Goal: Navigation & Orientation: Find specific page/section

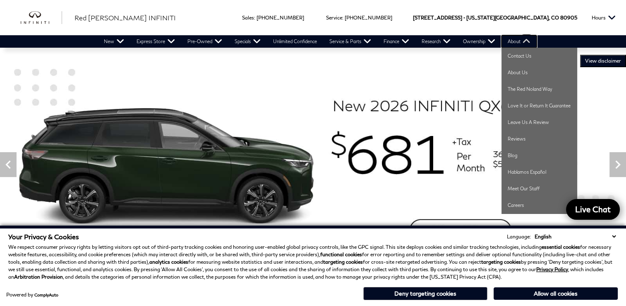
click at [525, 41] on link "About" at bounding box center [519, 41] width 35 height 12
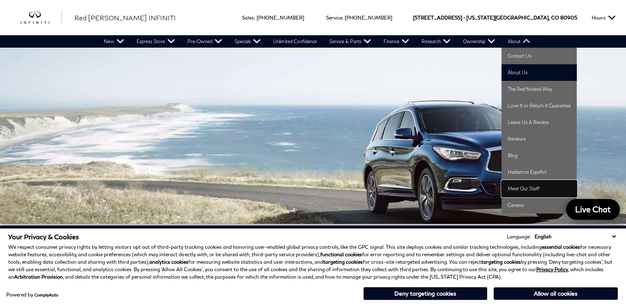
click at [532, 183] on link "Meet Our Staff" at bounding box center [539, 188] width 75 height 17
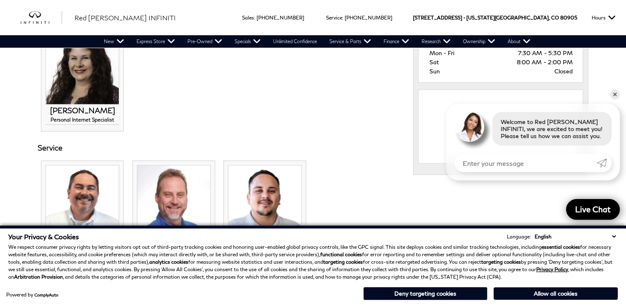
scroll to position [583, 0]
